Goal: Task Accomplishment & Management: Use online tool/utility

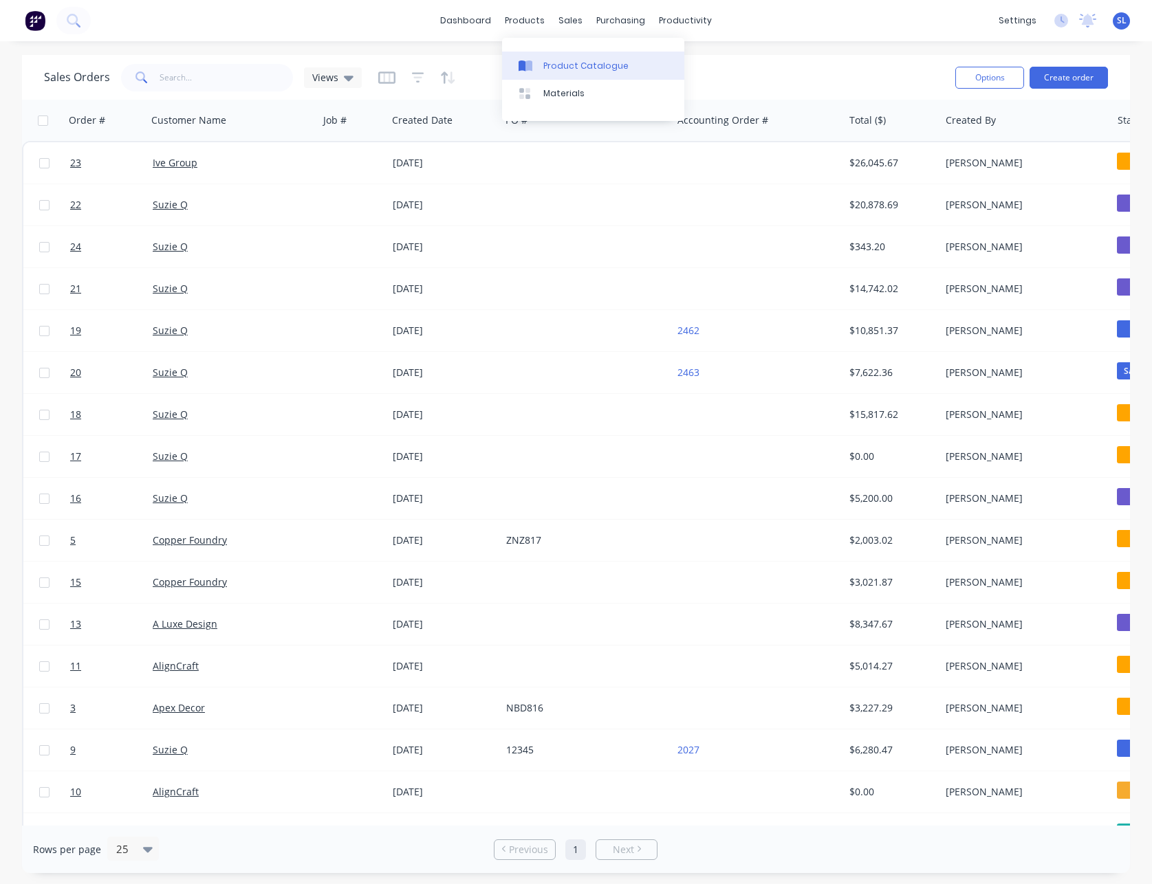
click at [527, 63] on icon at bounding box center [528, 65] width 7 height 11
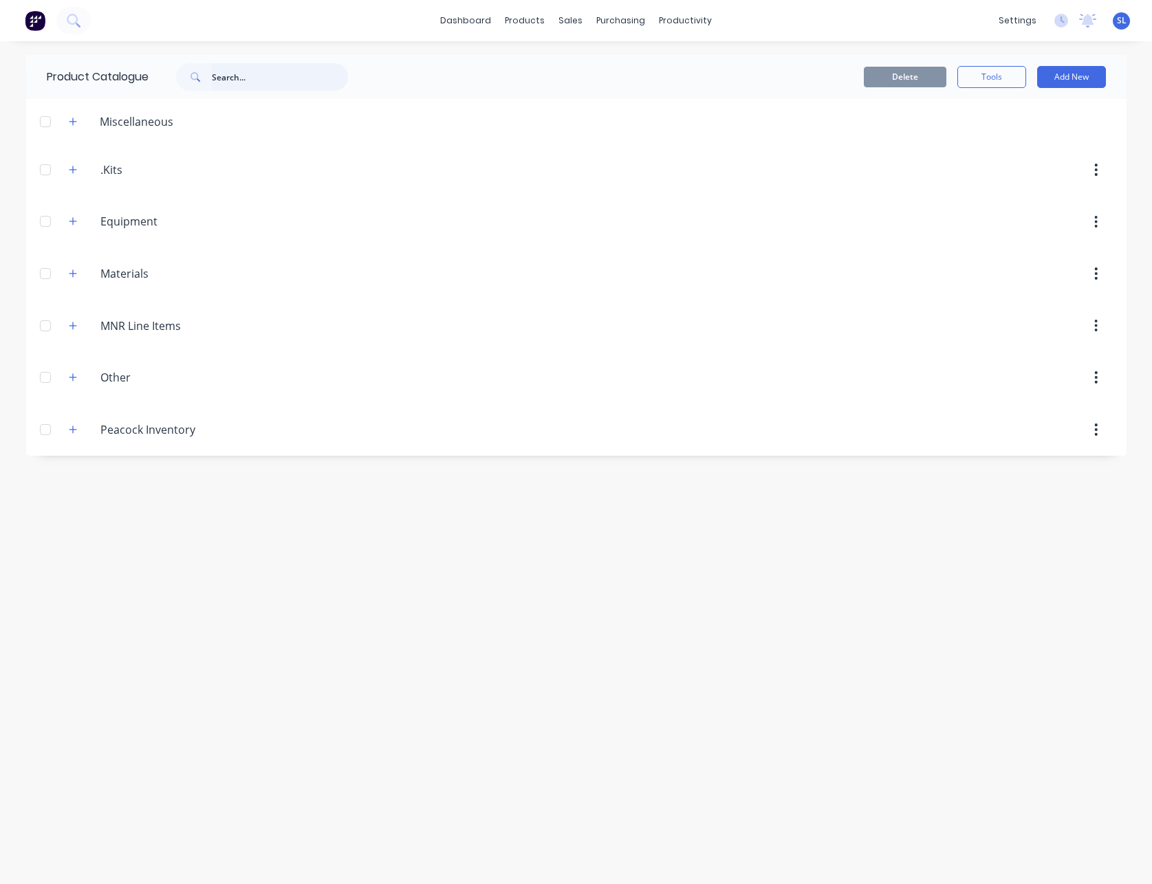
click at [262, 71] on input "text" at bounding box center [280, 76] width 136 height 27
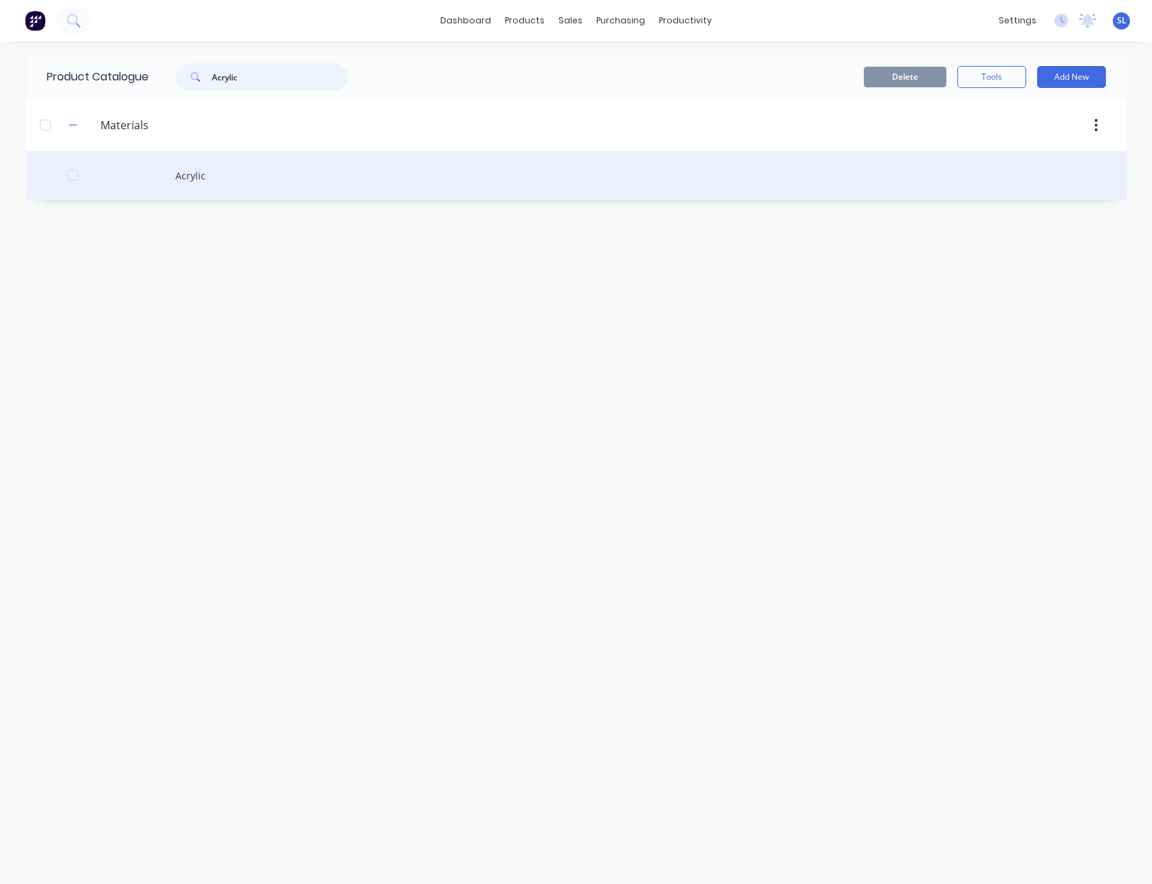
type input "Acrylic"
click at [232, 184] on div "Acrylic" at bounding box center [576, 175] width 1100 height 49
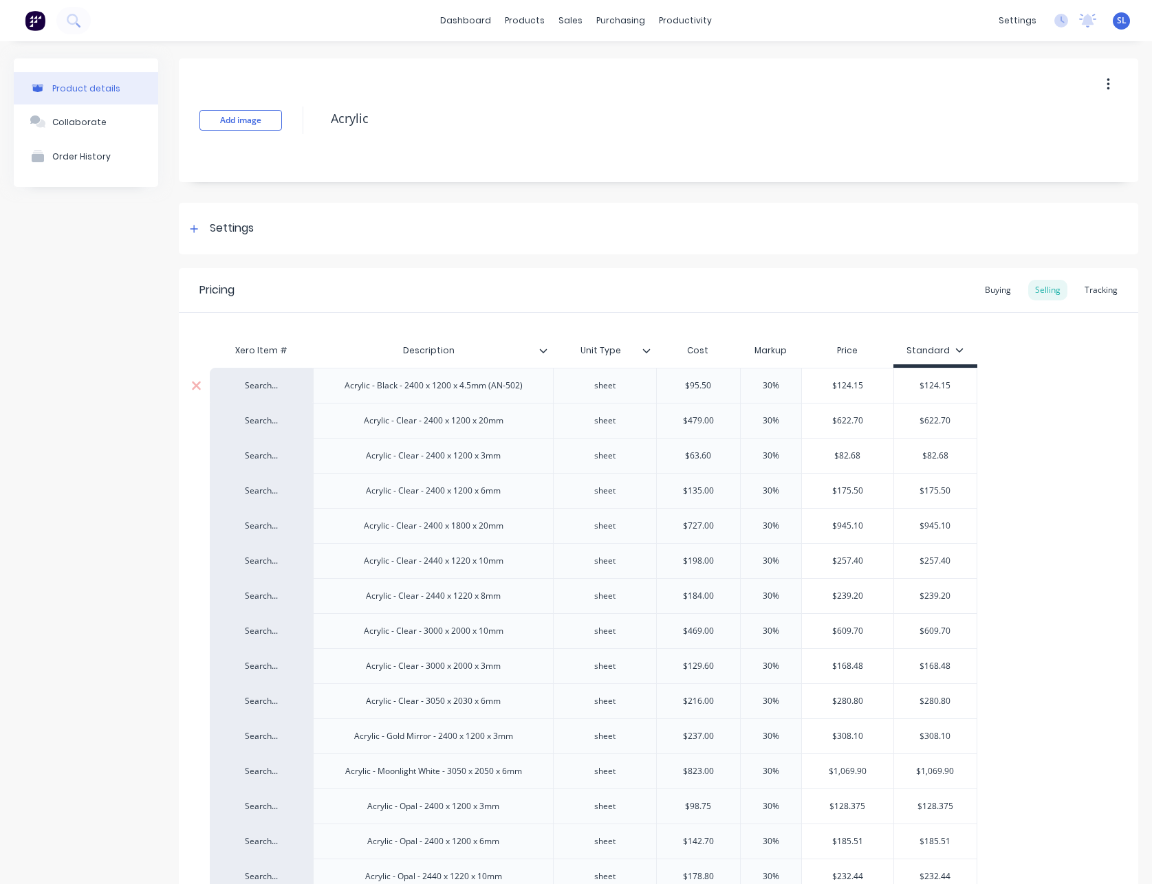
click at [436, 385] on div "Acrylic - Black - 2400 x 1200 x 4.5mm (AN-502)" at bounding box center [433, 386] width 200 height 18
copy div "Acrylic - Black - 2400 x 1200 x 4.5mm (AN-502)"
click at [590, 66] on div "Sales Orders" at bounding box center [616, 66] width 56 height 12
click at [582, 58] on link "Sales Orders" at bounding box center [638, 65] width 182 height 27
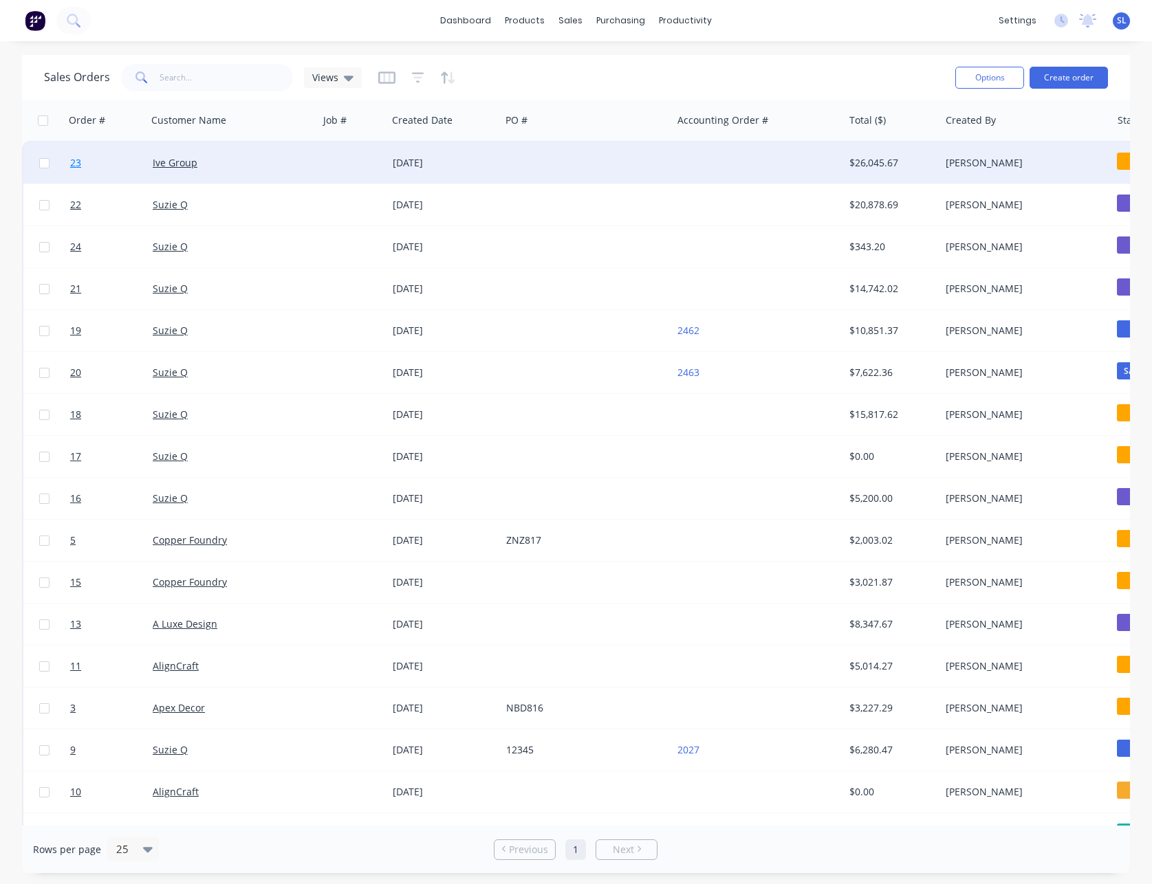
click at [71, 162] on span "23" at bounding box center [75, 163] width 11 height 14
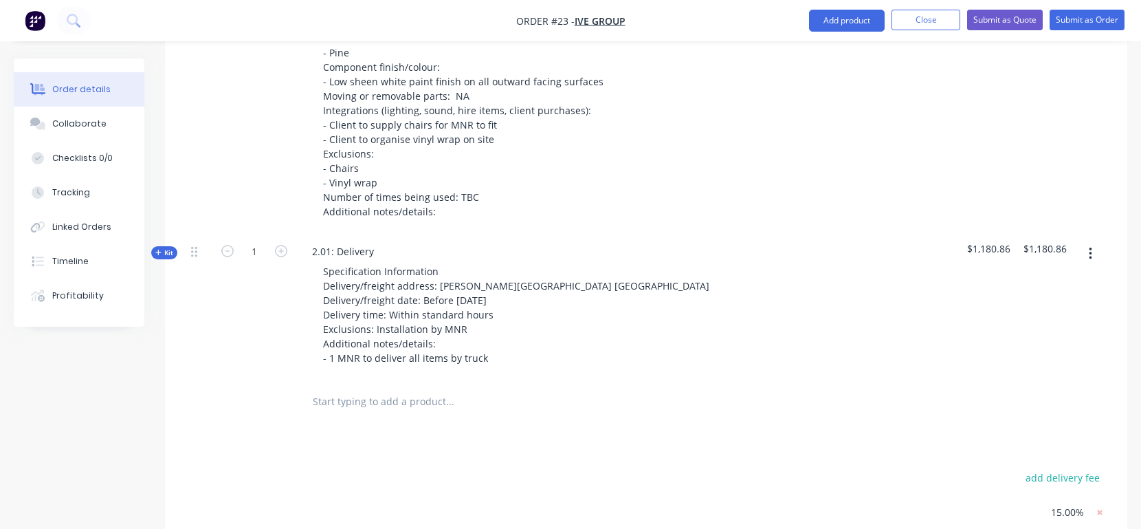
scroll to position [663, 0]
click at [379, 385] on input "text" at bounding box center [449, 398] width 275 height 27
paste input "Acrylic - Black - 2400 x 1200 x 4.5mm (AN-502)"
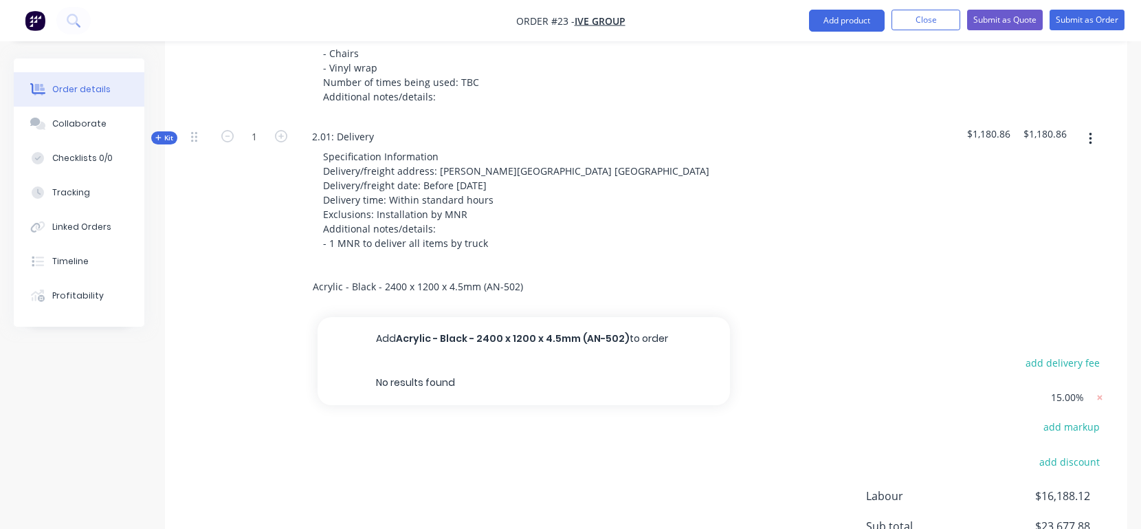
scroll to position [779, 0]
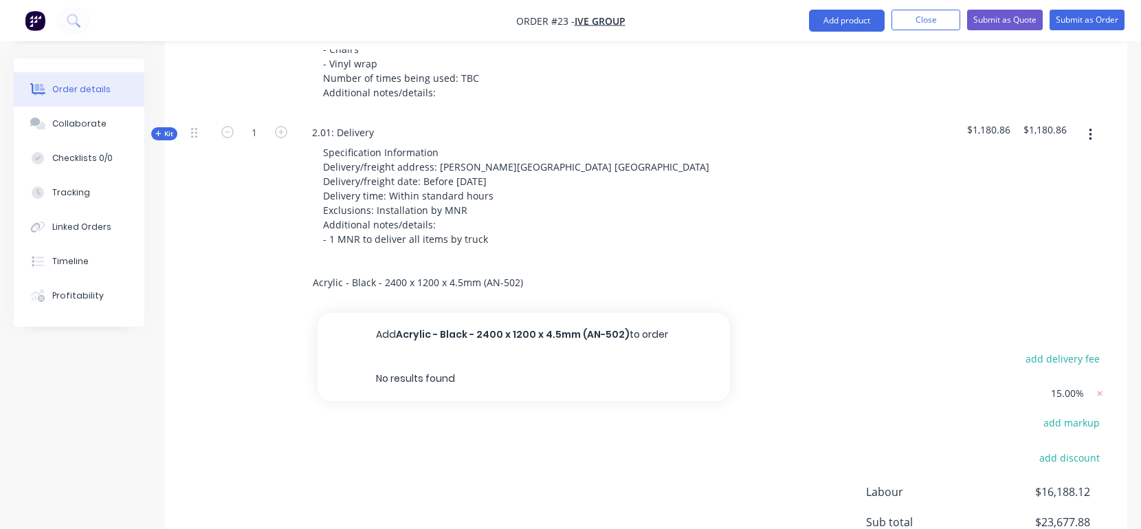
click at [533, 269] on input "Acrylic - Black - 2400 x 1200 x 4.5mm (AN-502)" at bounding box center [449, 282] width 275 height 27
type input "Acrylic - Black - 2400 x 1200 x 4.5mm (AN-502)"
click at [921, 21] on button "Close" at bounding box center [926, 20] width 69 height 21
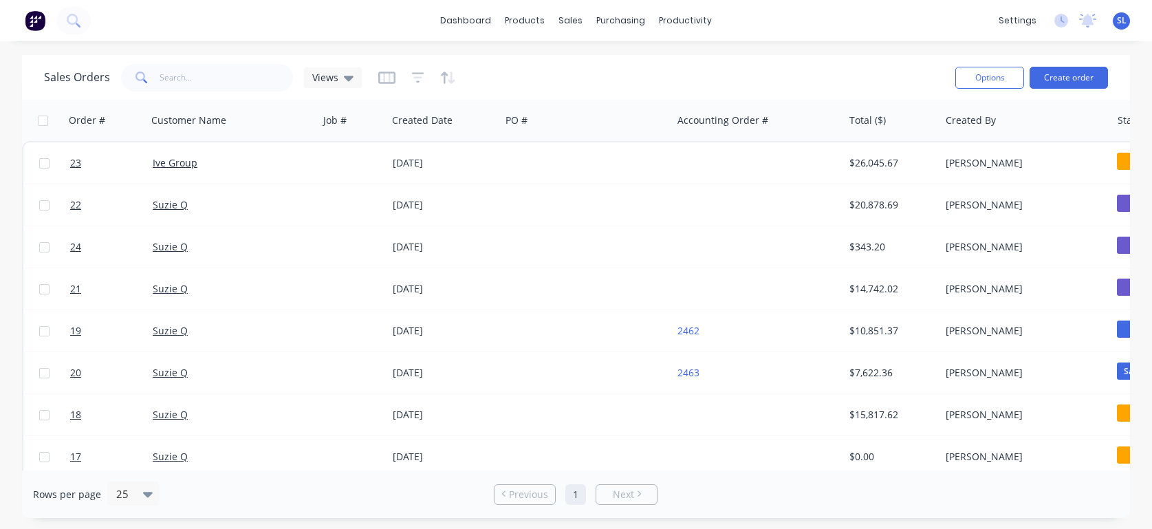
click at [1125, 18] on div "SL MNR Constructions [GEOGRAPHIC_DATA] (From Factory) Loteria Administrator Pro…" at bounding box center [1120, 20] width 17 height 17
click at [1117, 21] on span "SL" at bounding box center [1121, 20] width 10 height 12
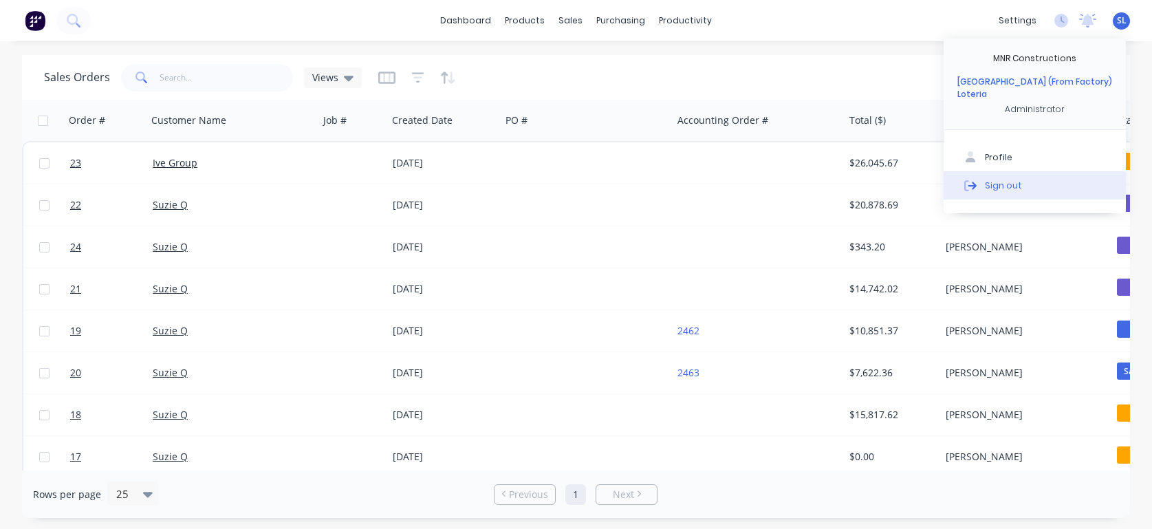
click at [991, 179] on div "Sign out" at bounding box center [1002, 185] width 37 height 12
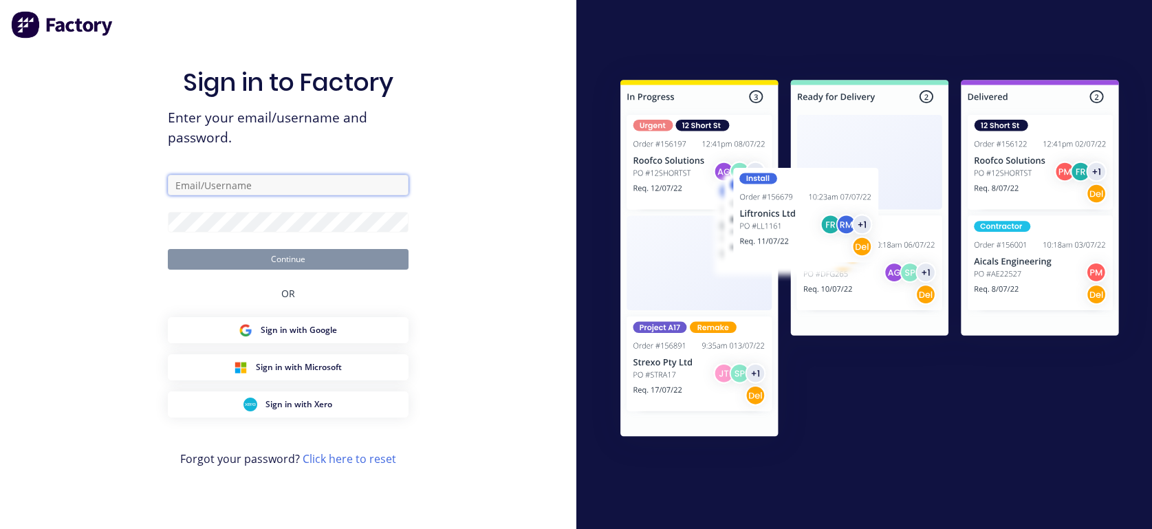
click at [241, 175] on input "text" at bounding box center [288, 185] width 241 height 21
paste input "[EMAIL_ADDRESS][DOMAIN_NAME]"
type input "[EMAIL_ADDRESS][DOMAIN_NAME]"
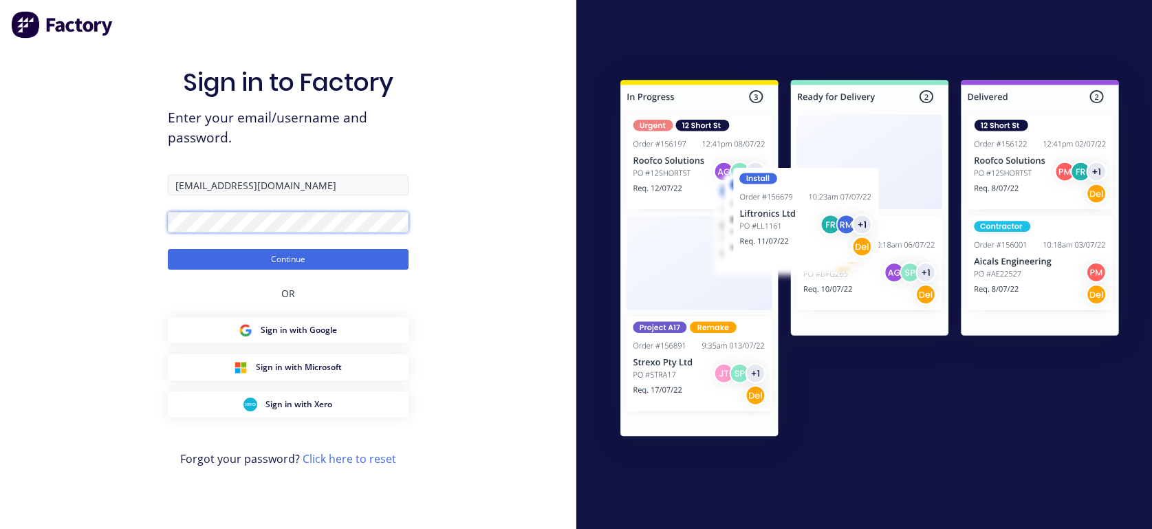
click at [168, 249] on button "Continue" at bounding box center [288, 259] width 241 height 21
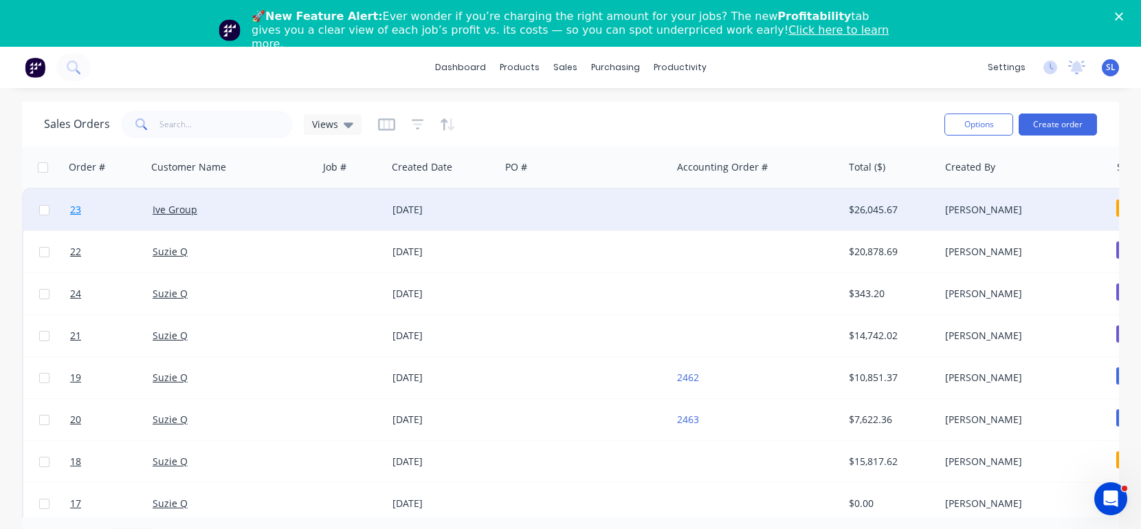
click at [80, 209] on span "23" at bounding box center [75, 210] width 11 height 14
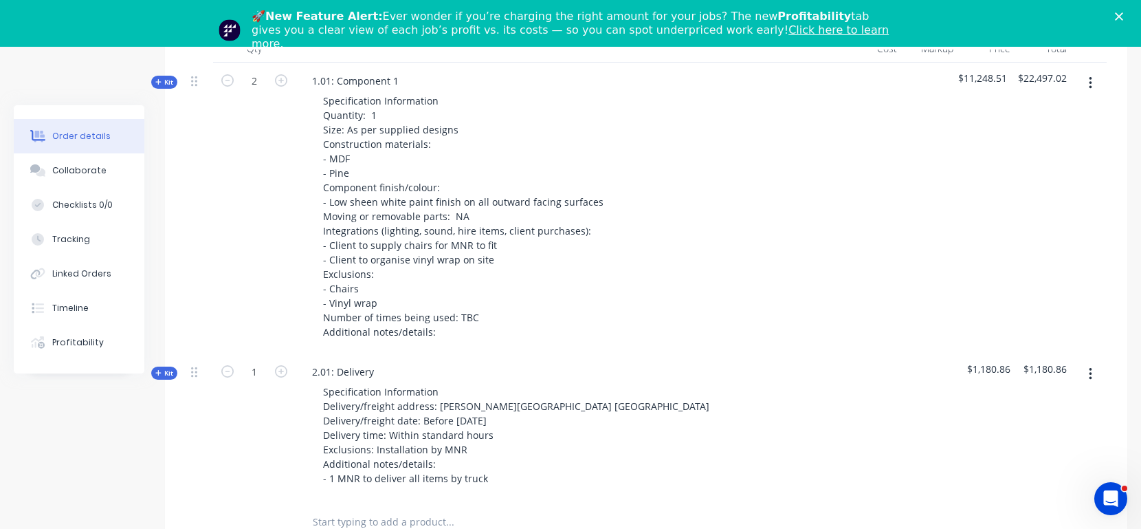
scroll to position [808, 0]
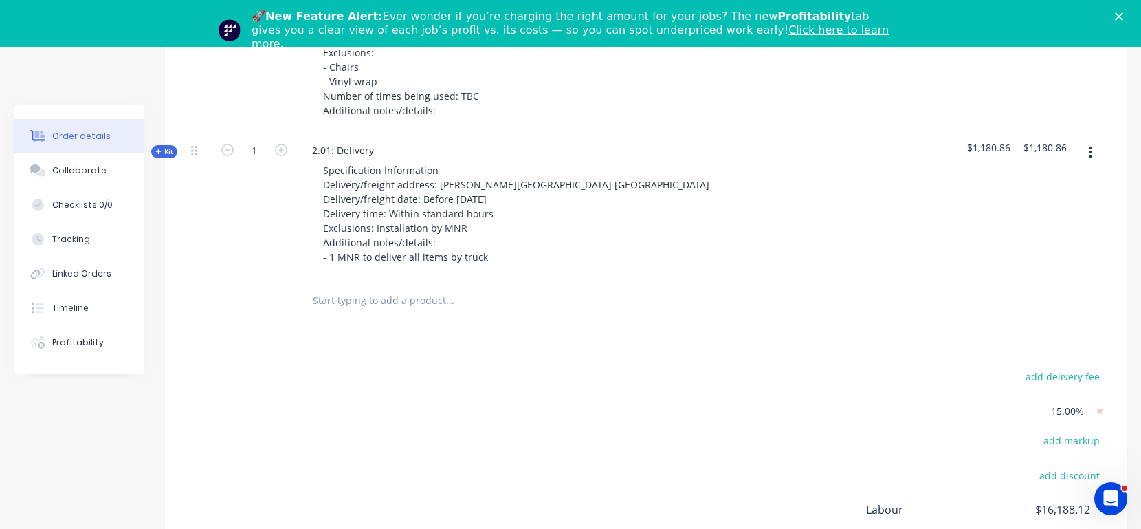
click at [425, 287] on input "text" at bounding box center [449, 300] width 275 height 27
paste input "Acrylic - Black - 2400 x 1200 x 4.5mm (AN-502)"
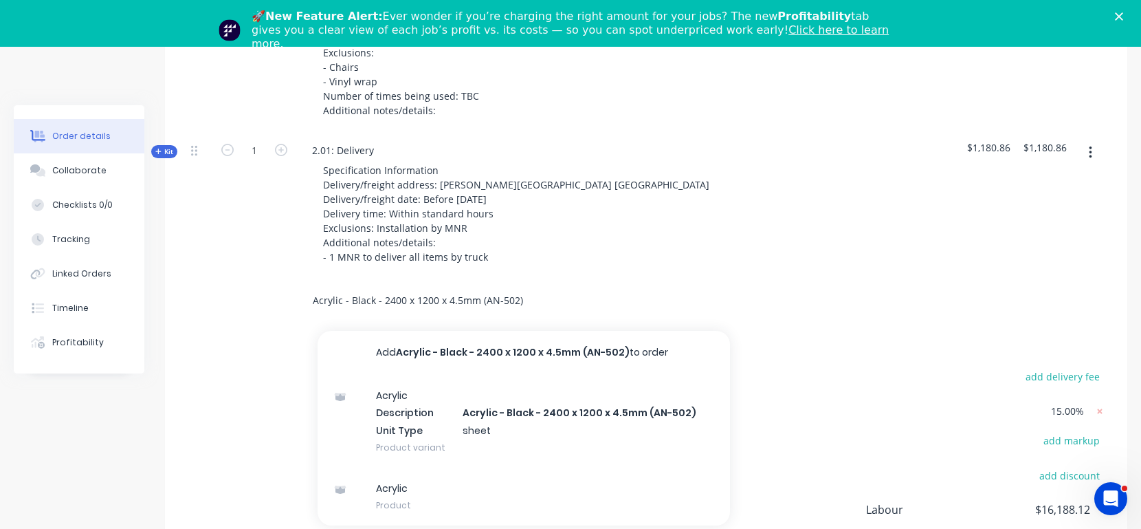
type input "Acrylic - Black - 2400 x 1200 x 4.5mm (AN-502)"
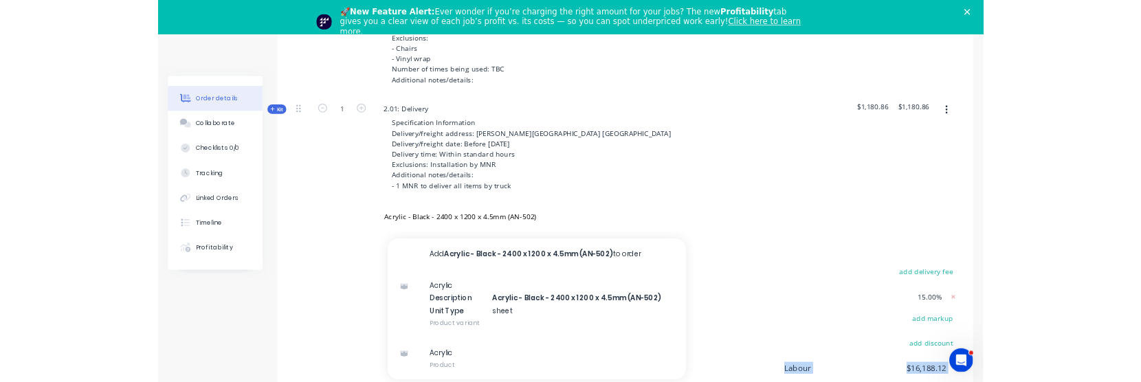
scroll to position [816, 0]
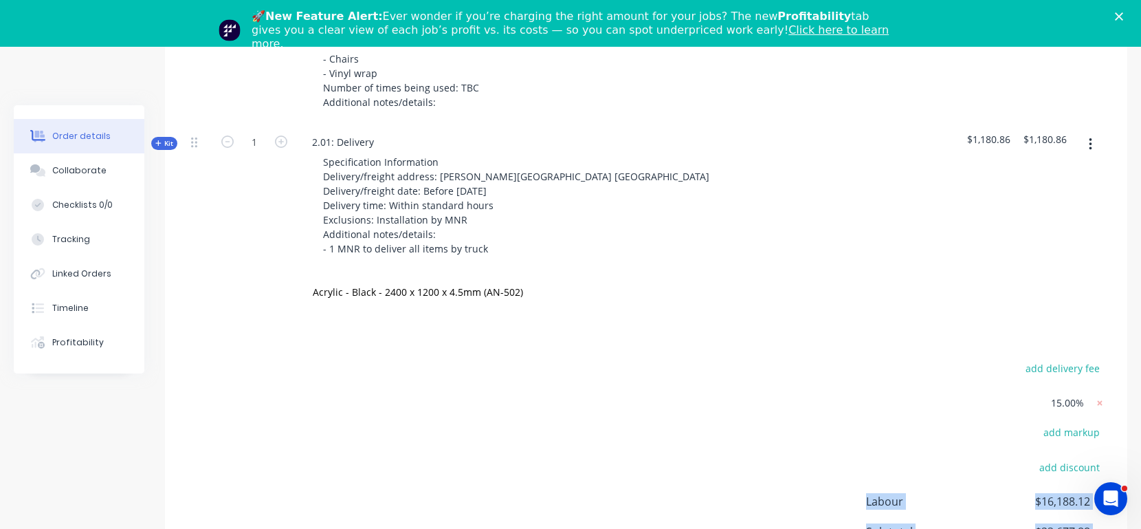
drag, startPoint x: 915, startPoint y: 527, endPoint x: 912, endPoint y: 406, distance: 121.7
click at [912, 406] on div "add delivery fee 15.00% add markup add discount Labour $16,188.12 Sub total $23…" at bounding box center [646, 506] width 921 height 294
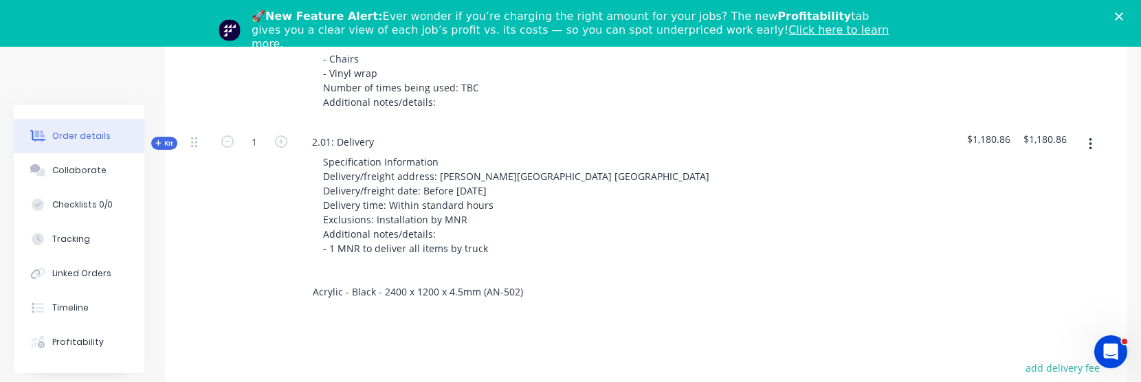
click at [505, 278] on input "Acrylic - Black - 2400 x 1200 x 4.5mm (AN-502)" at bounding box center [449, 291] width 275 height 27
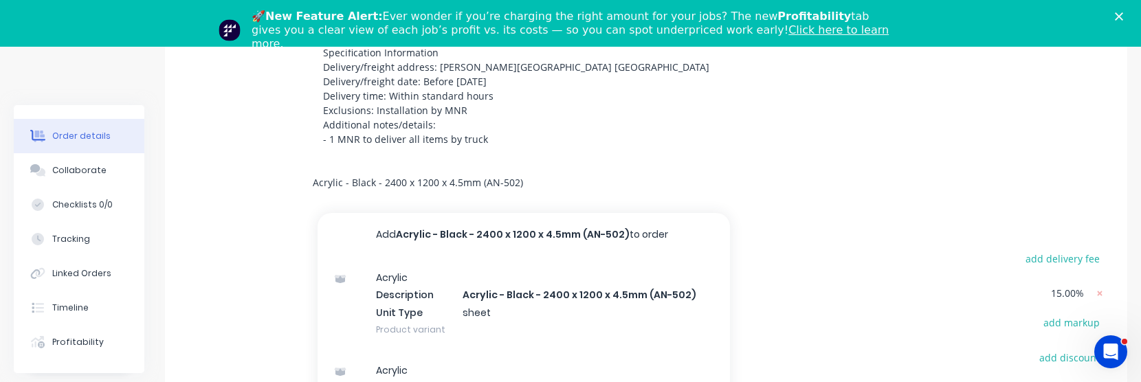
scroll to position [936, 0]
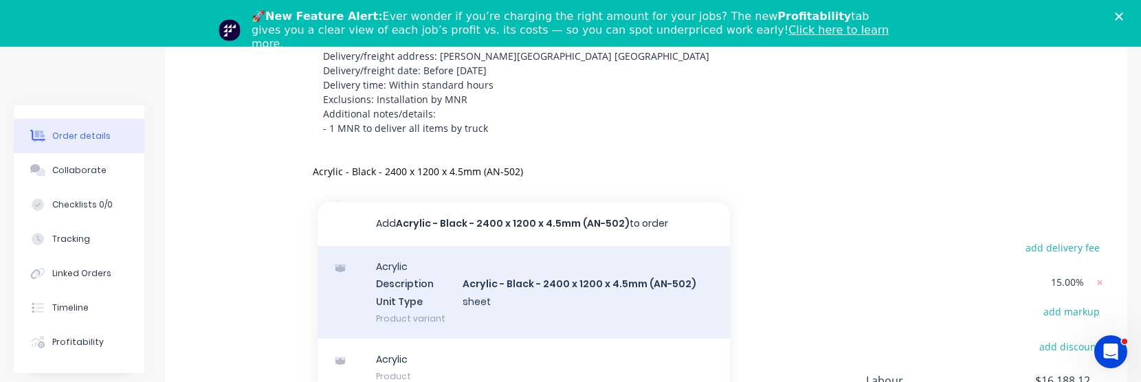
click at [575, 252] on div "Acrylic Description Acrylic - Black - 2400 x 1200 x 4.5mm (AN-502) Unit Type sh…" at bounding box center [524, 292] width 412 height 93
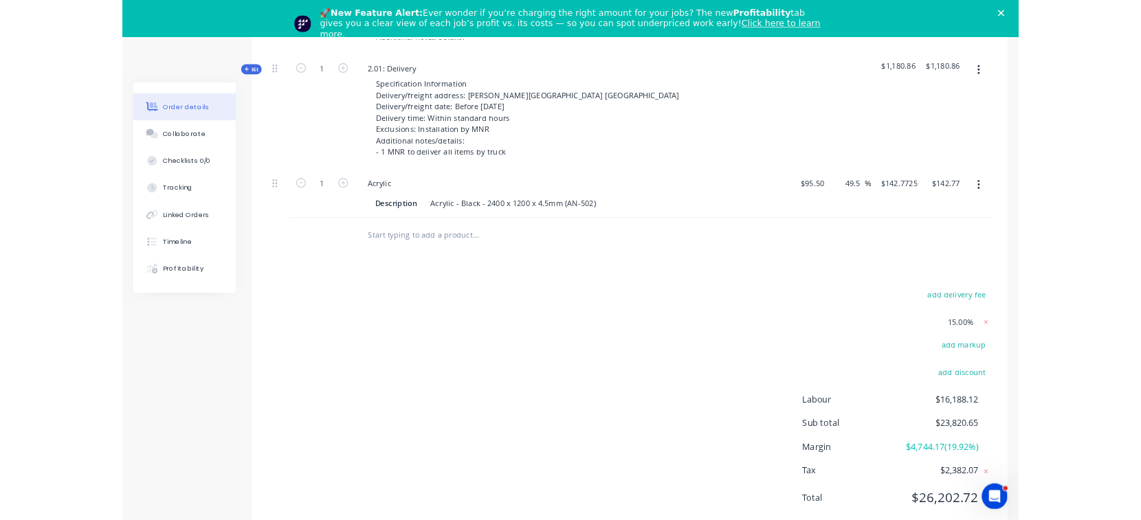
scroll to position [857, 0]
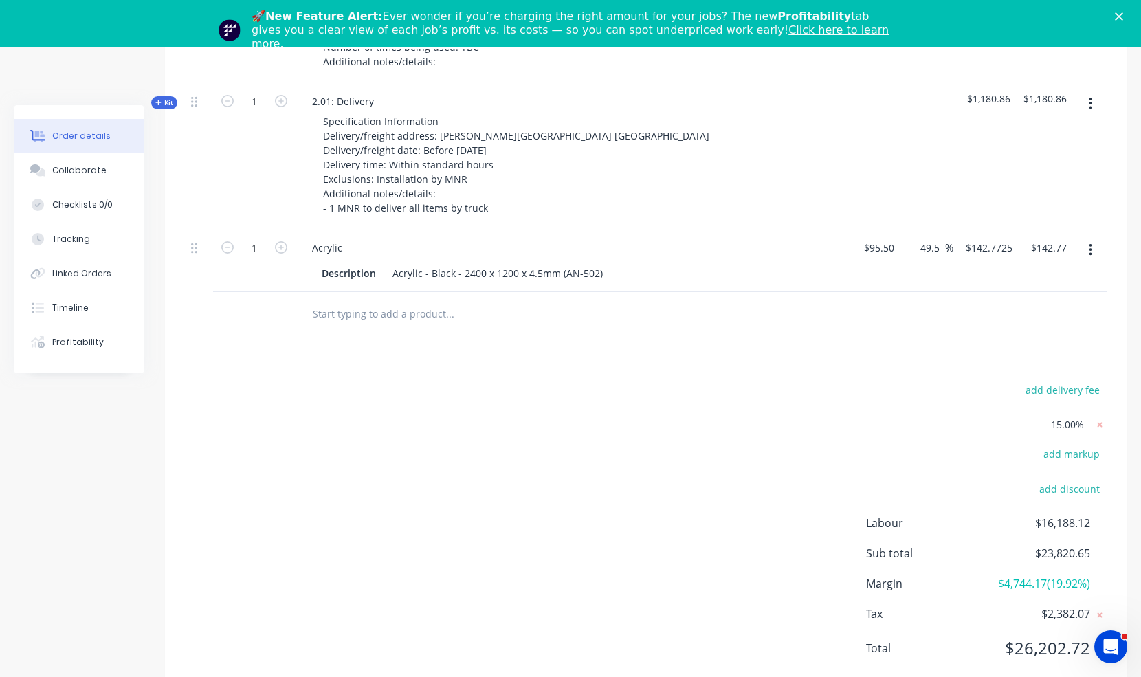
click at [1079, 417] on span "15.00%" at bounding box center [1067, 424] width 33 height 14
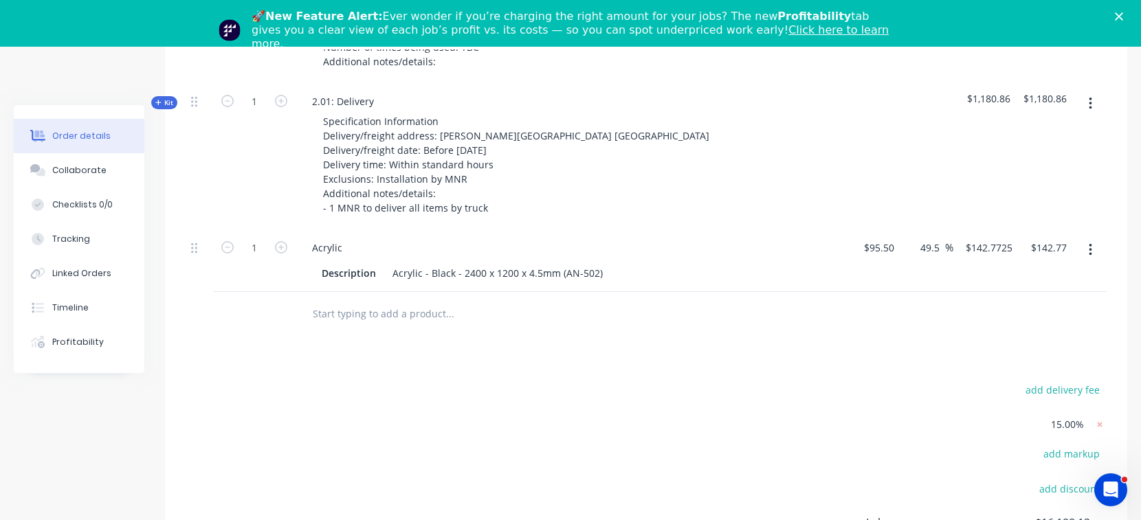
click at [1094, 238] on button "button" at bounding box center [1091, 250] width 32 height 25
click at [1028, 359] on div "Delete" at bounding box center [1042, 369] width 106 height 20
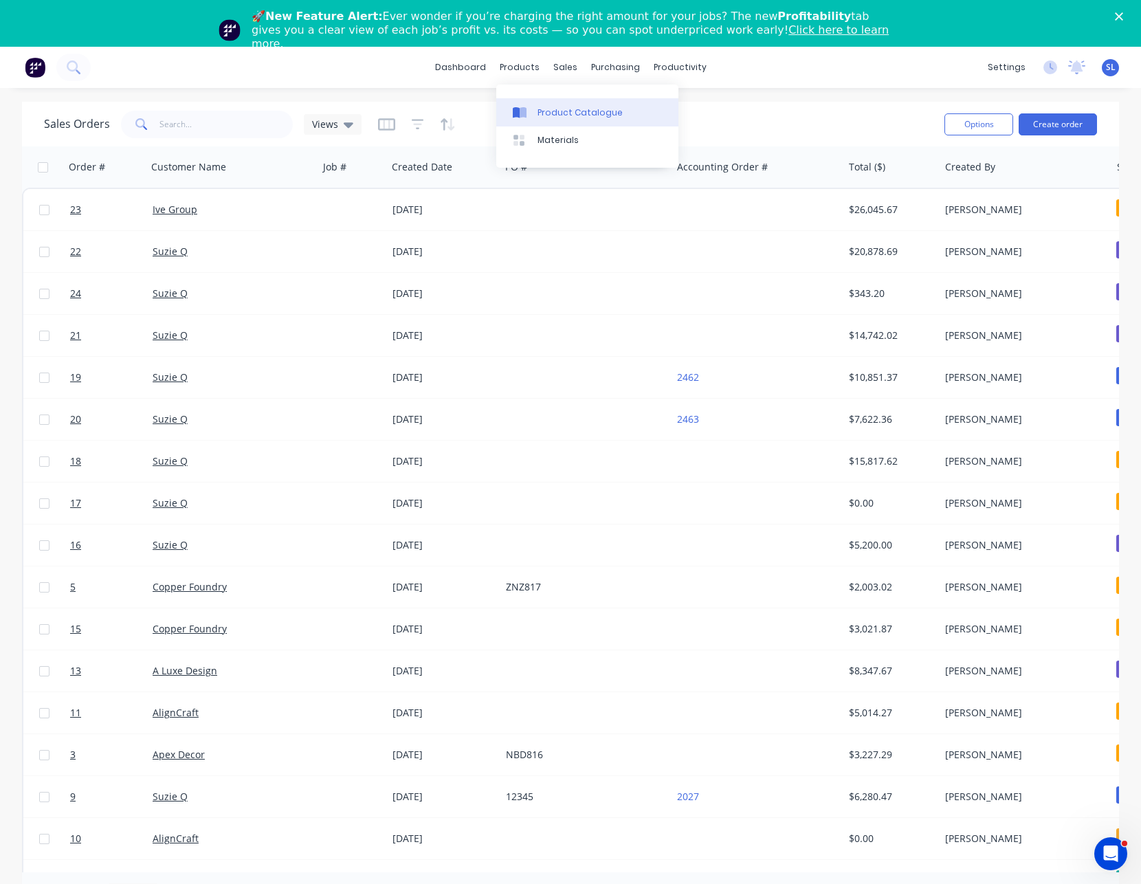
click at [528, 103] on link "Product Catalogue" at bounding box center [587, 111] width 182 height 27
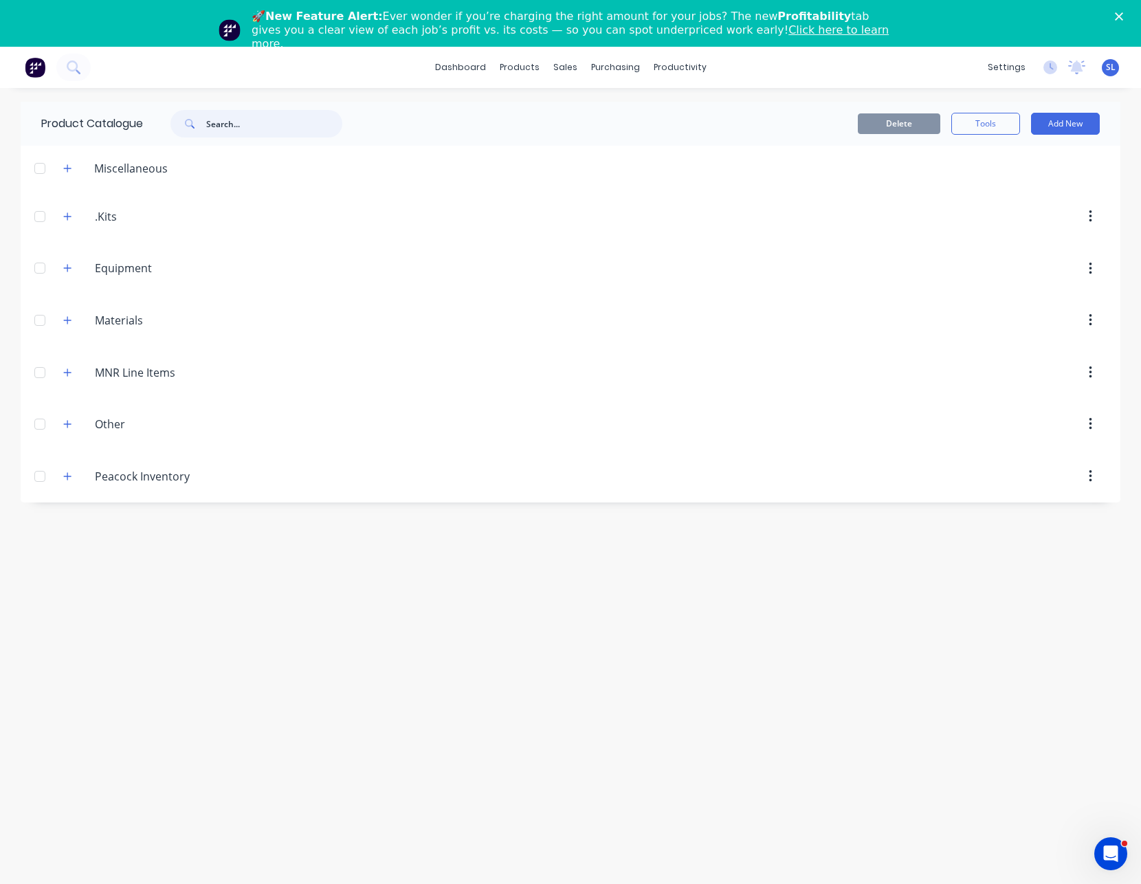
click at [245, 127] on input "text" at bounding box center [274, 123] width 136 height 27
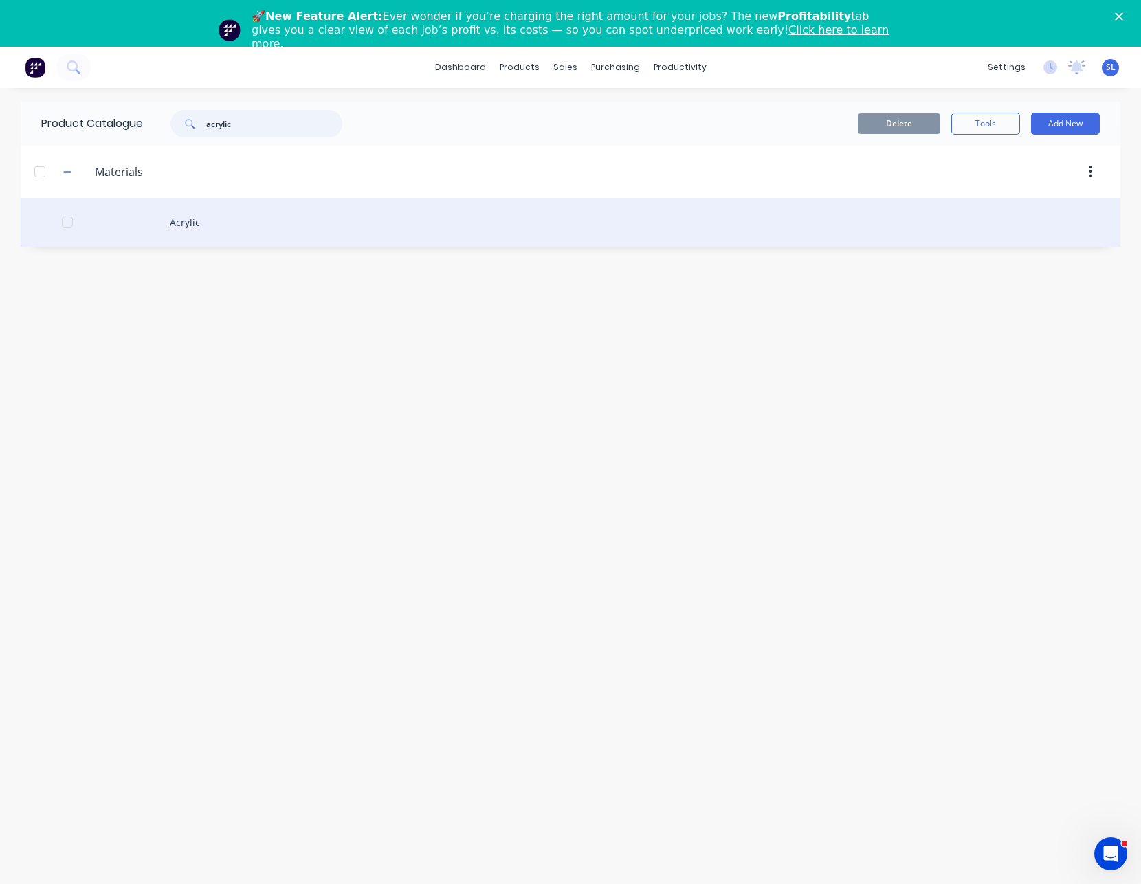
type input "acrylic"
click at [214, 223] on div "Acrylic" at bounding box center [571, 222] width 1100 height 49
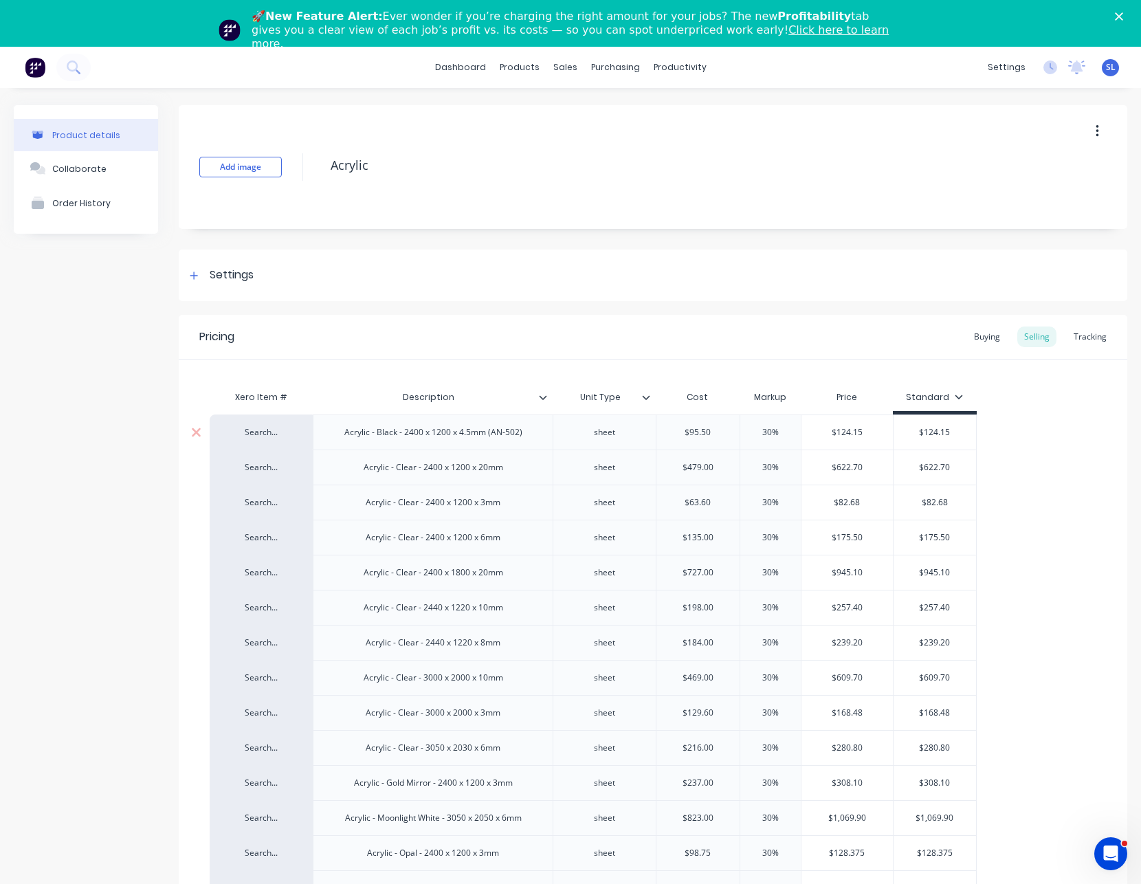
click at [450, 430] on div "Acrylic - Black - 2400 x 1200 x 4.5mm (AN-502)" at bounding box center [433, 432] width 200 height 18
copy div "Acrylic - Black - 2400 x 1200 x 4.5mm (AN-502)"
type textarea "x"
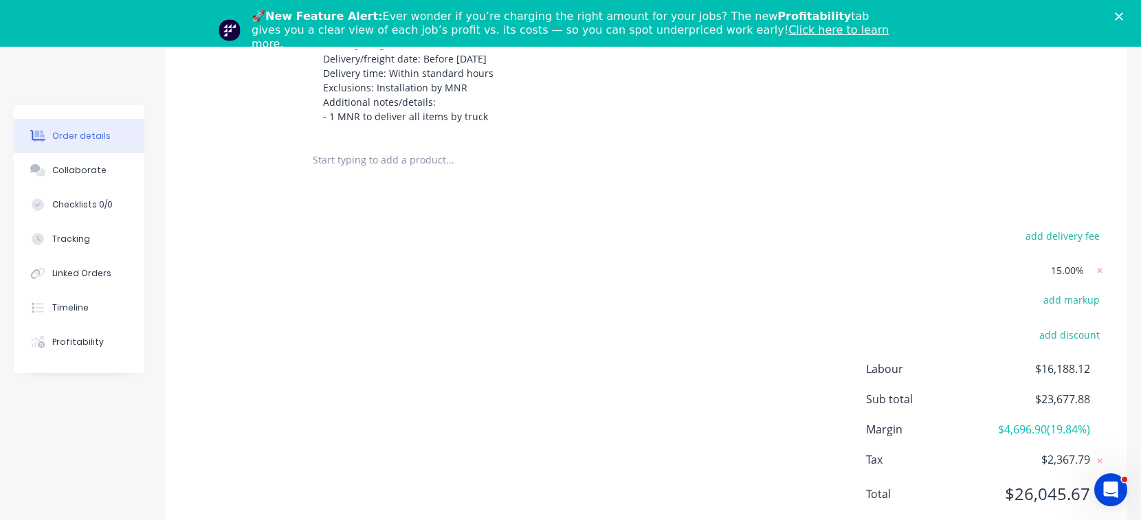
scroll to position [951, 0]
click at [267, 448] on div "add delivery fee 15.00% add markup add discount Labour $16,188.12 Sub total $23…" at bounding box center [646, 371] width 921 height 294
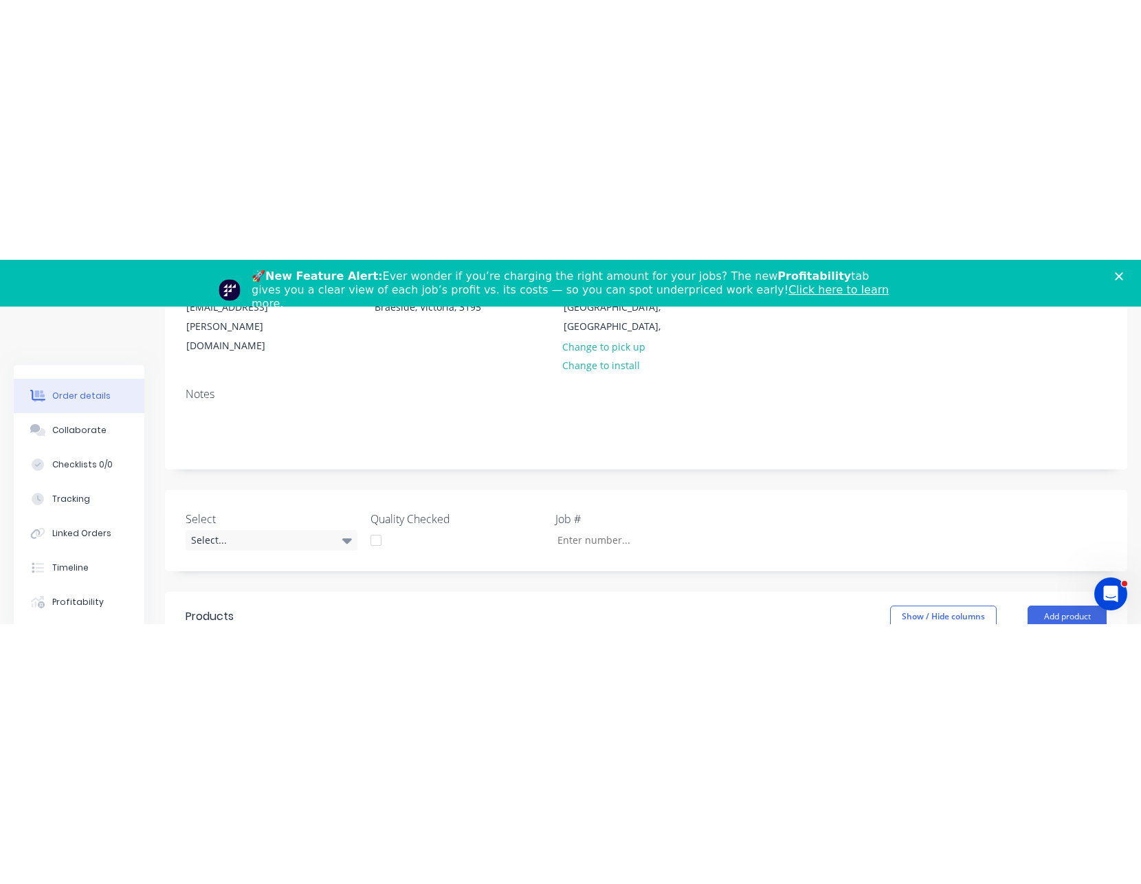
scroll to position [470, 0]
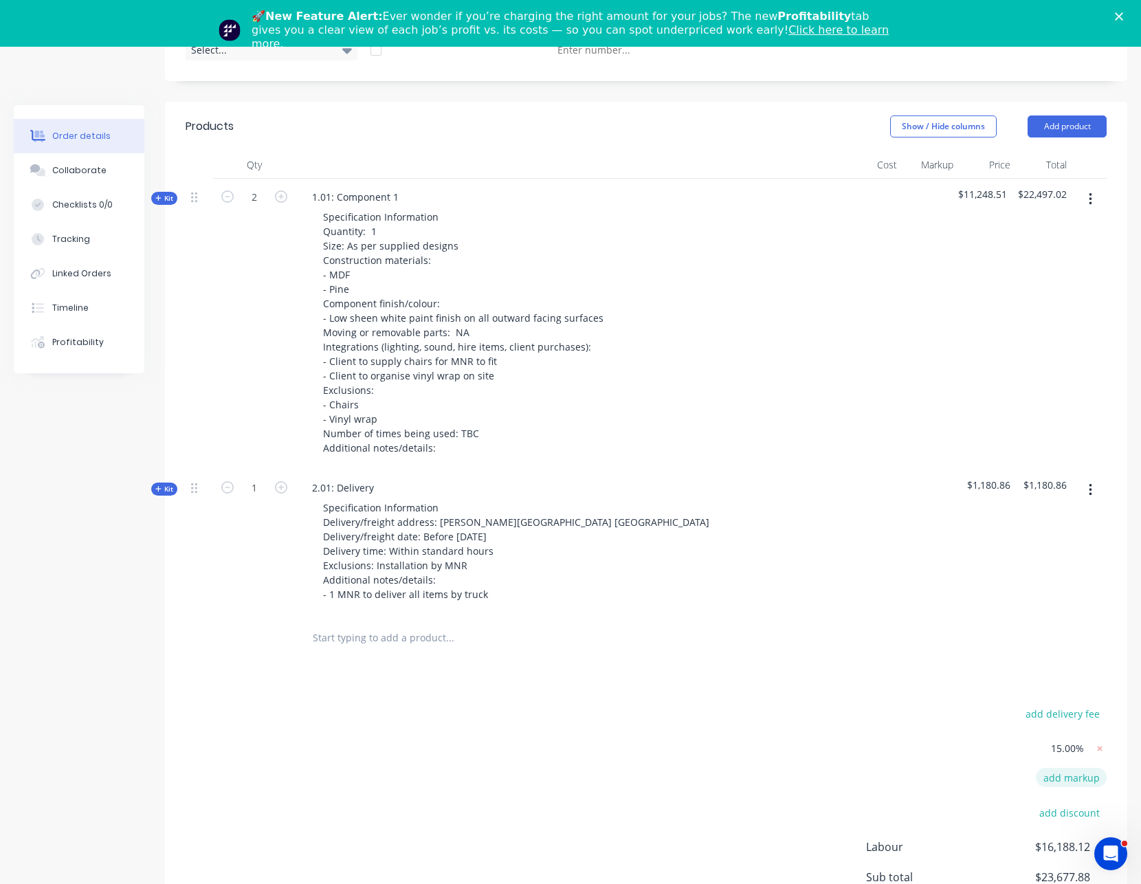
click at [1077, 520] on button "add markup" at bounding box center [1071, 777] width 71 height 19
